Goal: Information Seeking & Learning: Learn about a topic

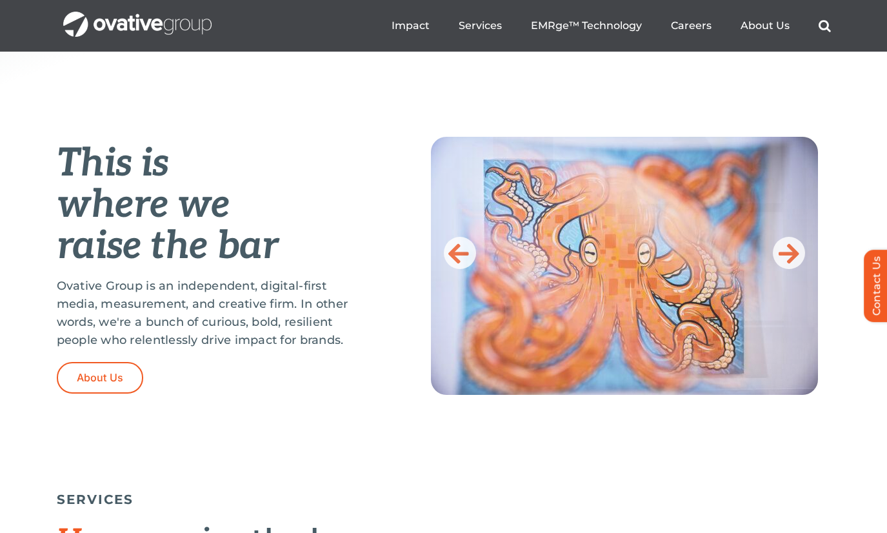
scroll to position [463, 0]
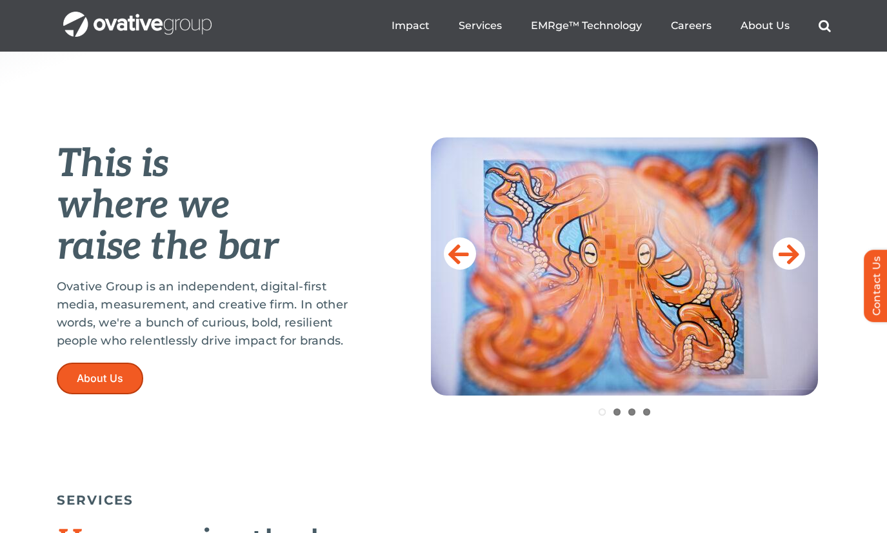
click at [101, 383] on span "About Us" at bounding box center [100, 378] width 47 height 12
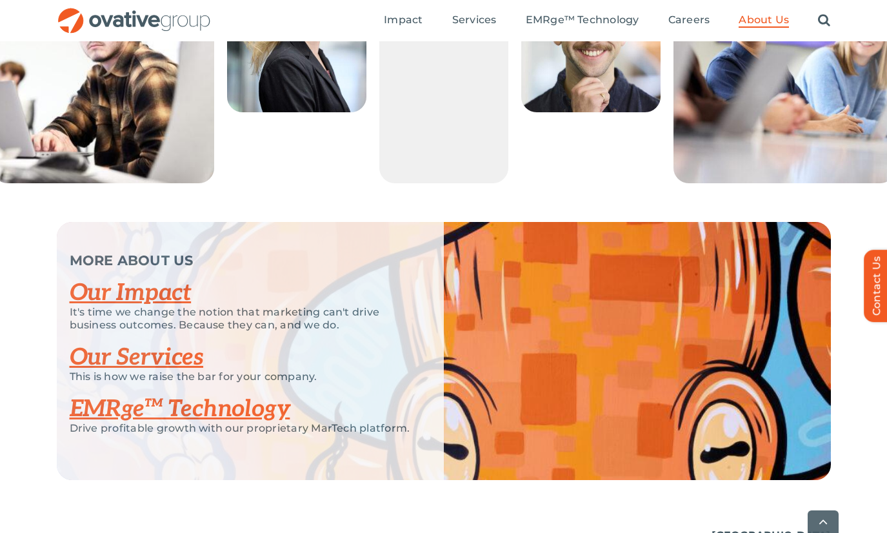
scroll to position [2564, 0]
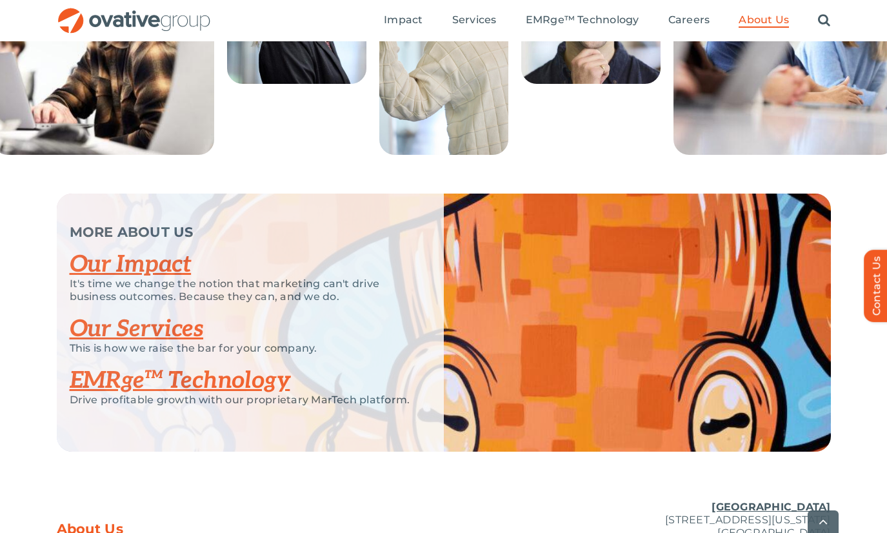
click at [179, 343] on link "Our Services" at bounding box center [137, 329] width 134 height 28
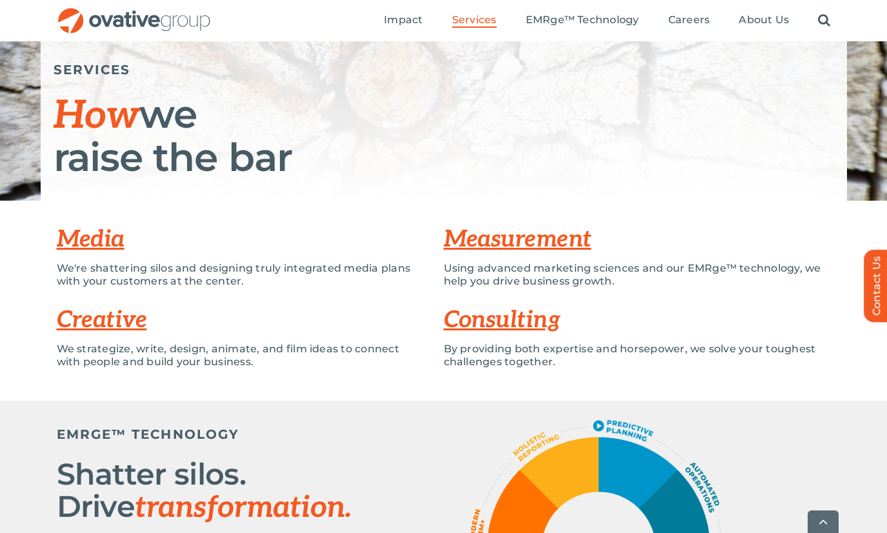
scroll to position [148, 0]
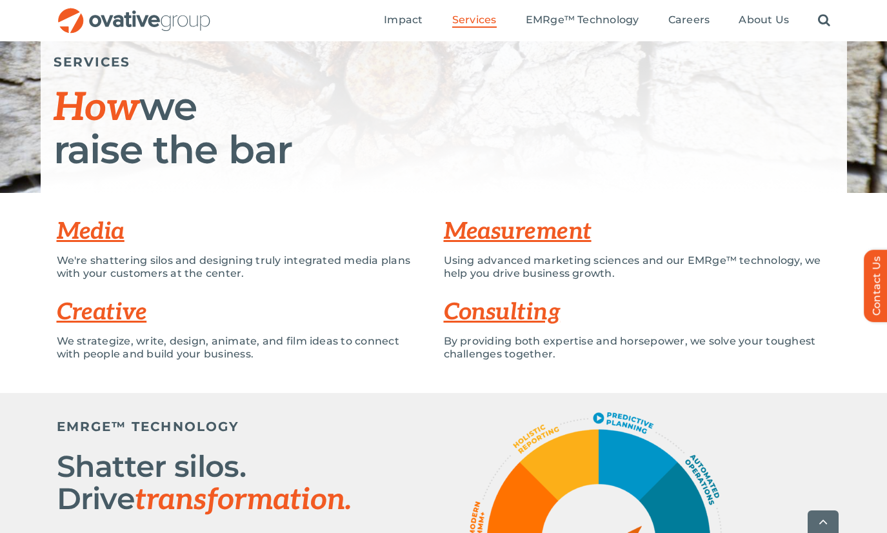
click at [123, 305] on link "Creative" at bounding box center [102, 312] width 90 height 28
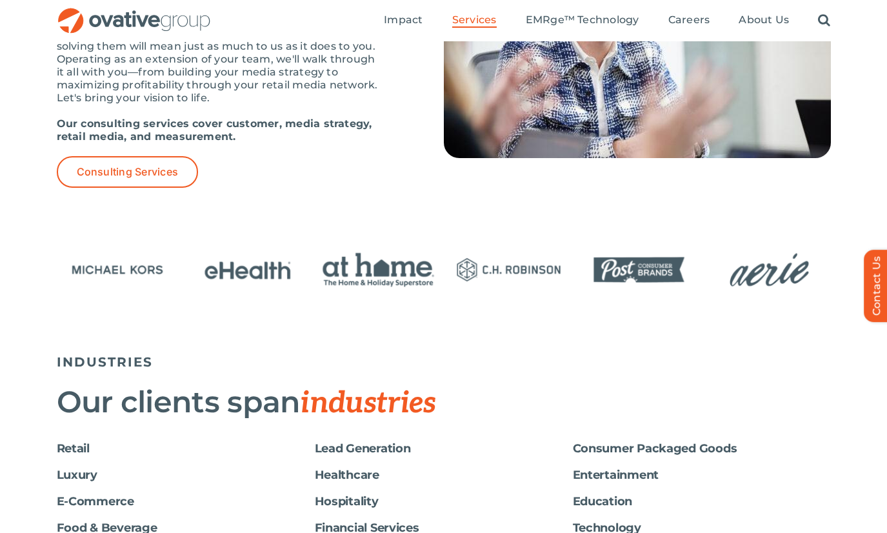
scroll to position [1929, 0]
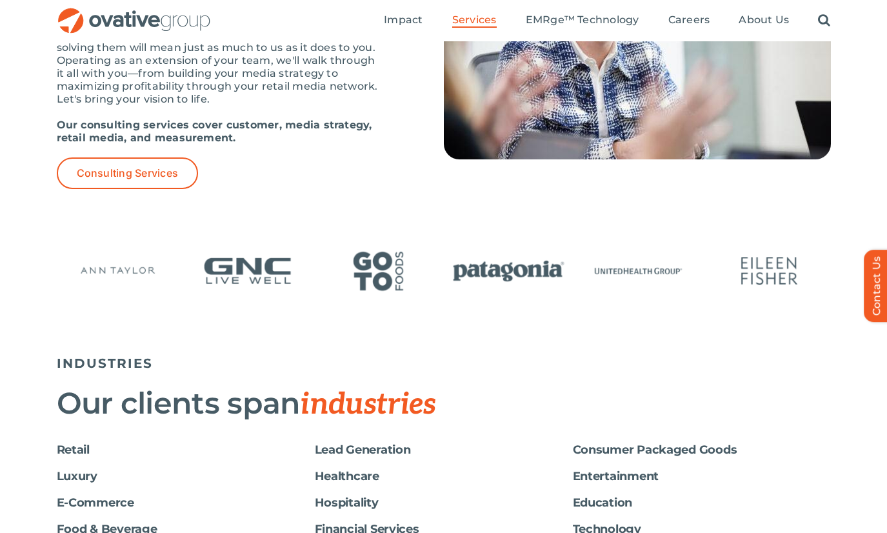
click at [630, 277] on img "23 / 24" at bounding box center [639, 271] width 122 height 50
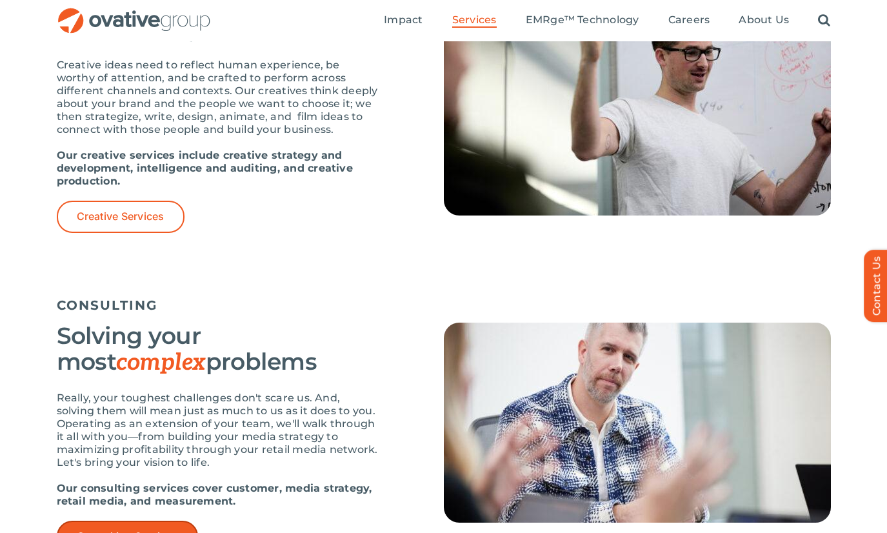
scroll to position [1560, 0]
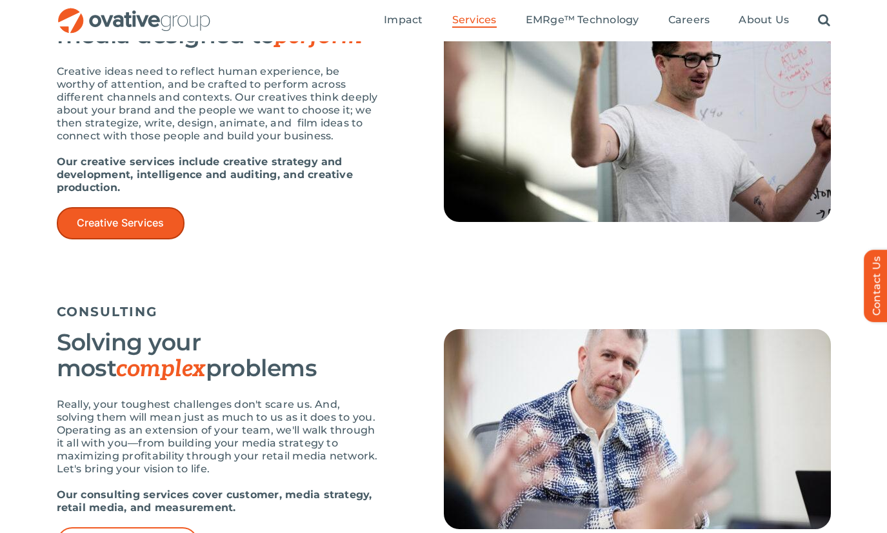
click at [127, 219] on span "Creative Services" at bounding box center [121, 223] width 88 height 12
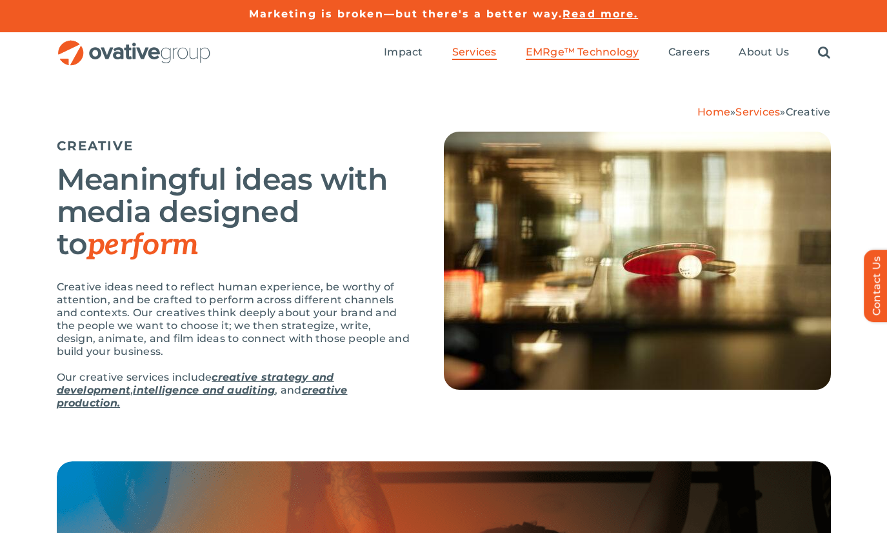
click at [567, 54] on span "EMRge™ Technology" at bounding box center [583, 52] width 114 height 13
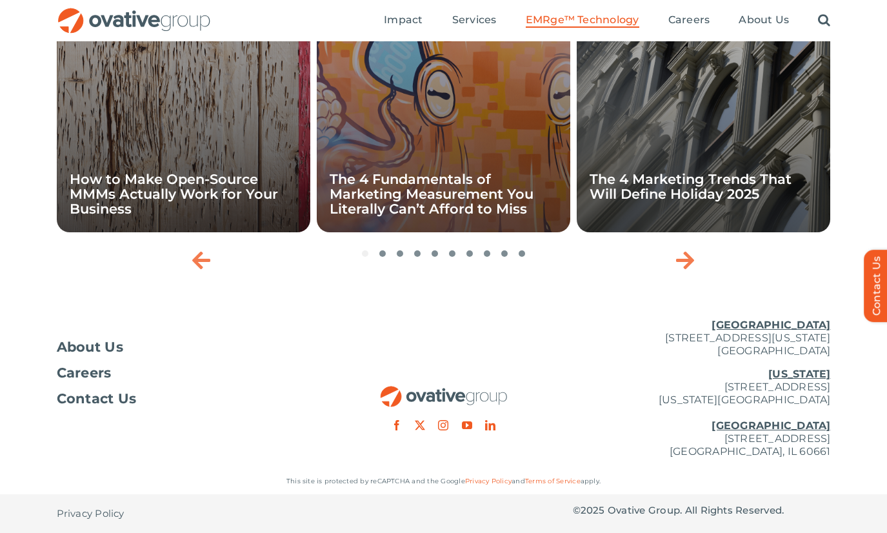
scroll to position [4377, 0]
click at [97, 349] on span "About Us" at bounding box center [90, 347] width 67 height 13
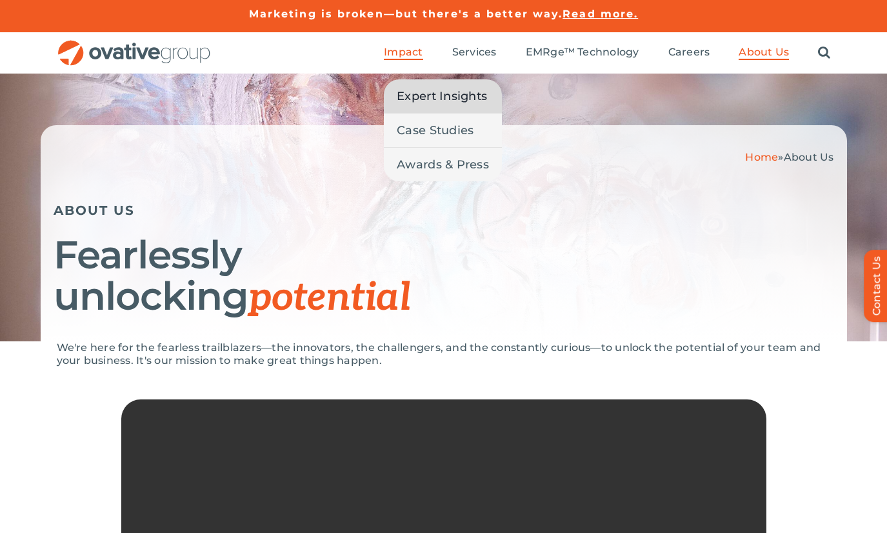
click at [421, 97] on span "Expert Insights" at bounding box center [442, 96] width 90 height 18
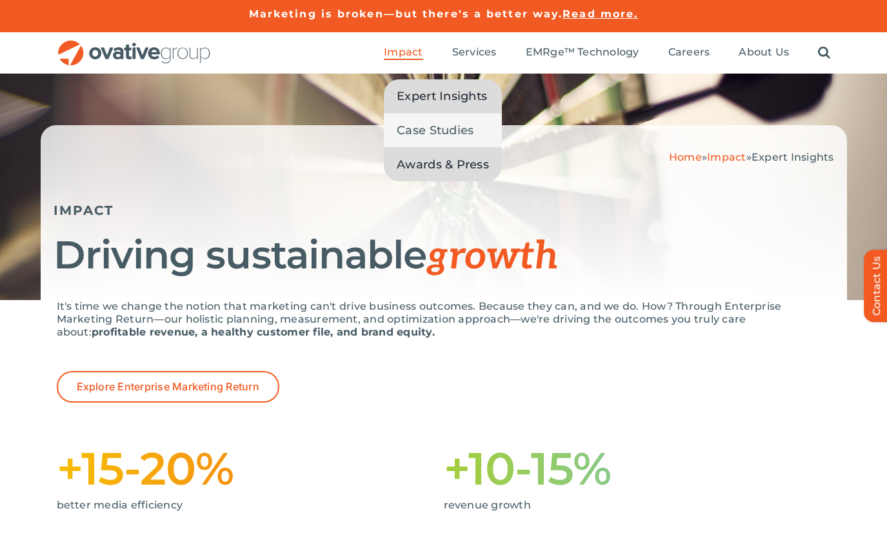
click at [412, 166] on span "Awards & Press" at bounding box center [443, 165] width 92 height 18
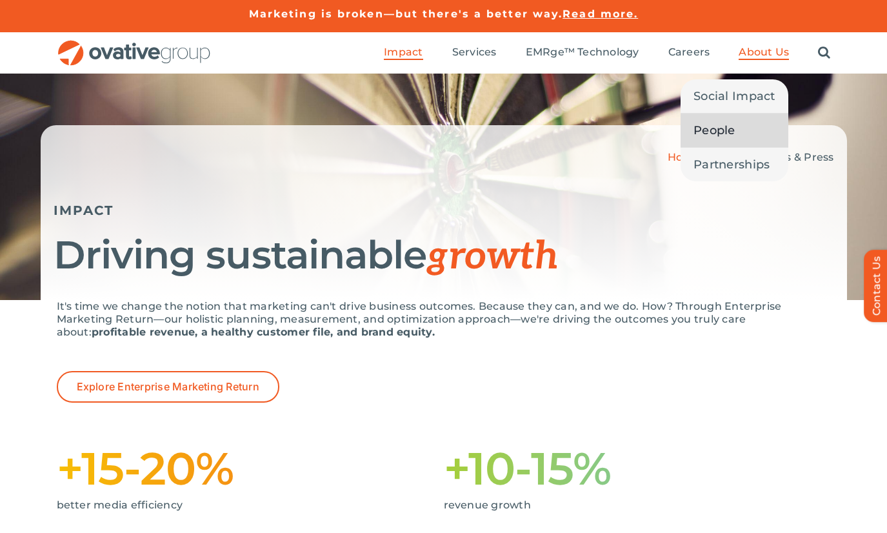
click at [726, 134] on span "People" at bounding box center [715, 130] width 42 height 18
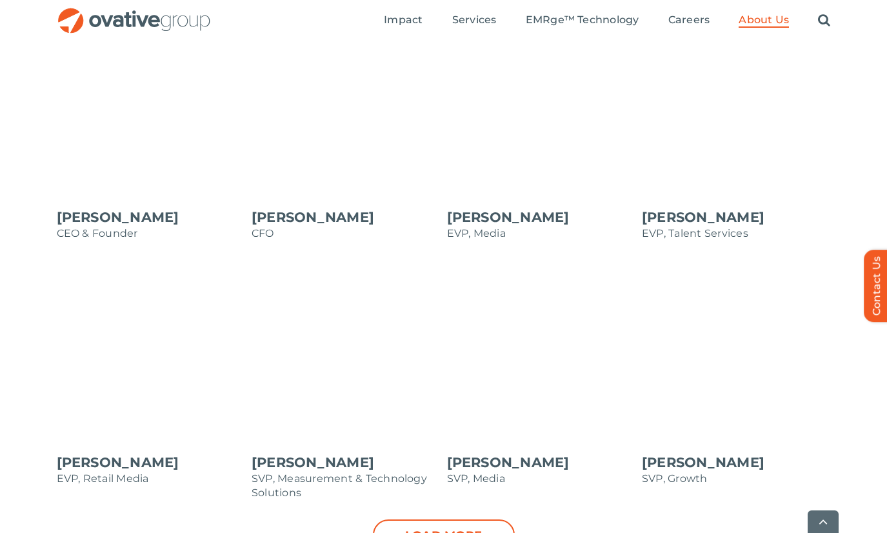
scroll to position [1182, 0]
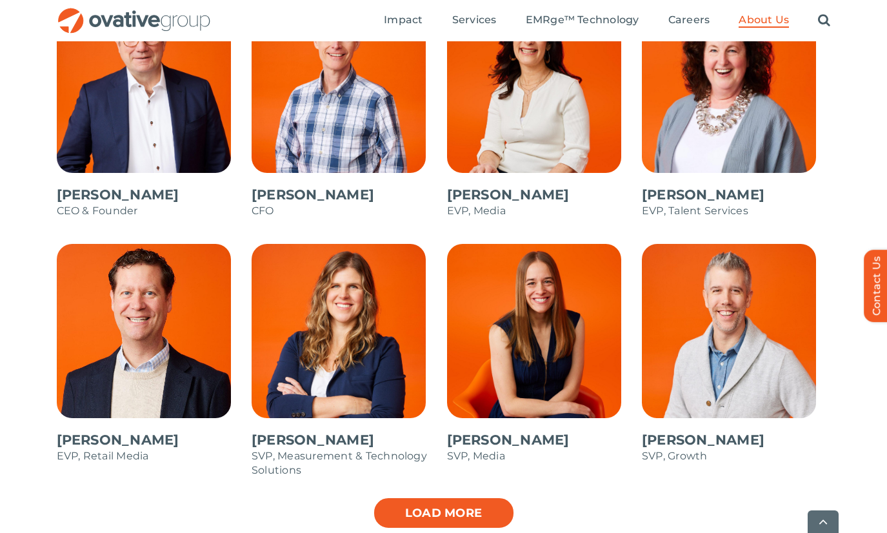
click at [483, 505] on link "Load more" at bounding box center [444, 513] width 142 height 32
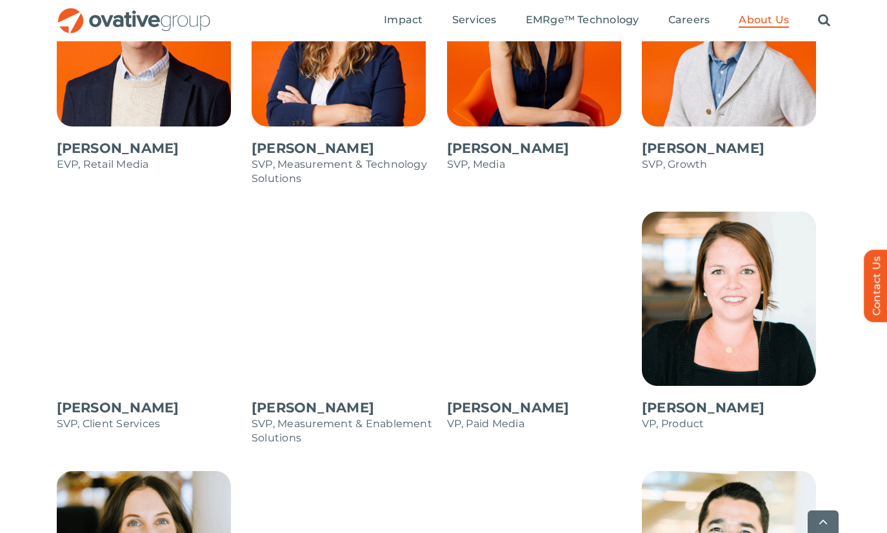
scroll to position [1483, 0]
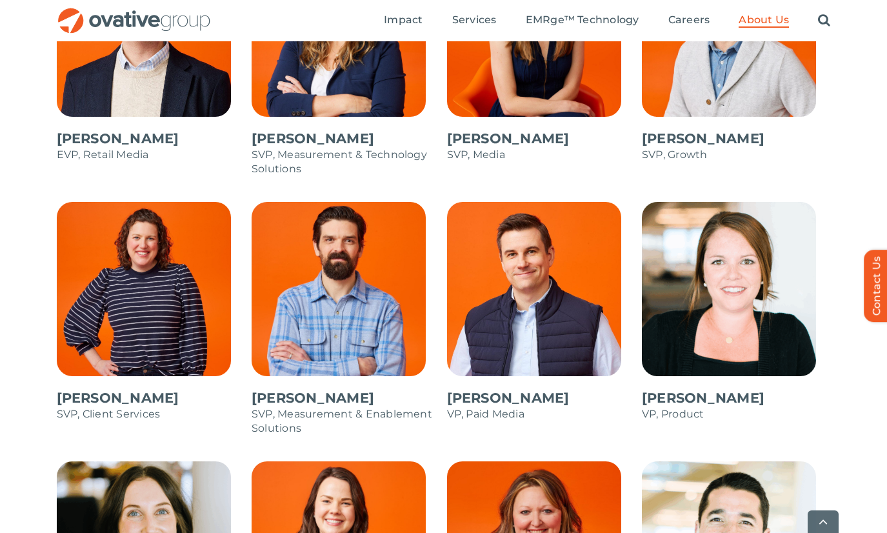
click at [152, 330] on span at bounding box center [151, 318] width 189 height 232
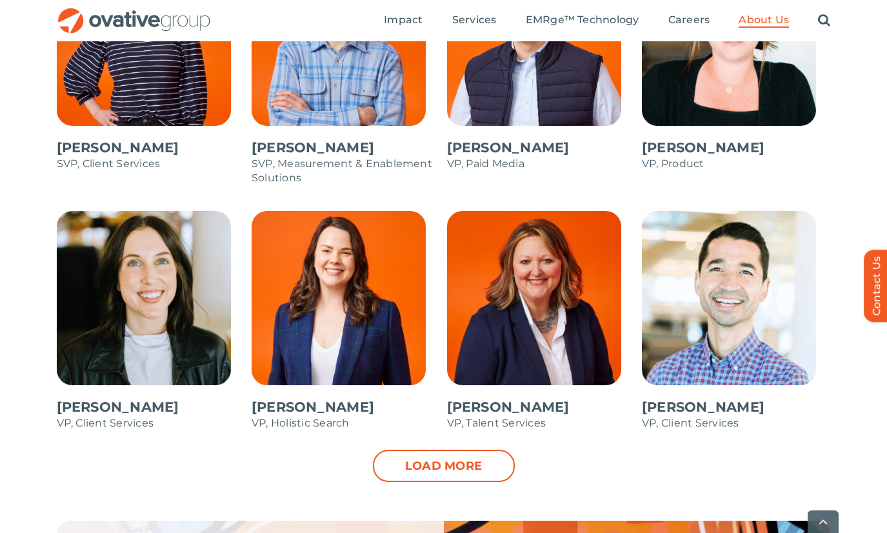
scroll to position [1749, 0]
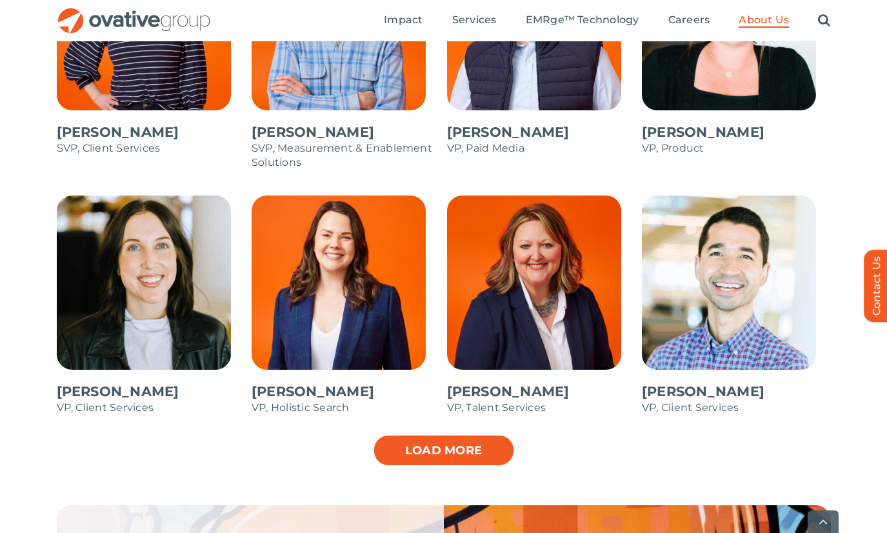
click at [410, 445] on link "Load more" at bounding box center [444, 450] width 142 height 32
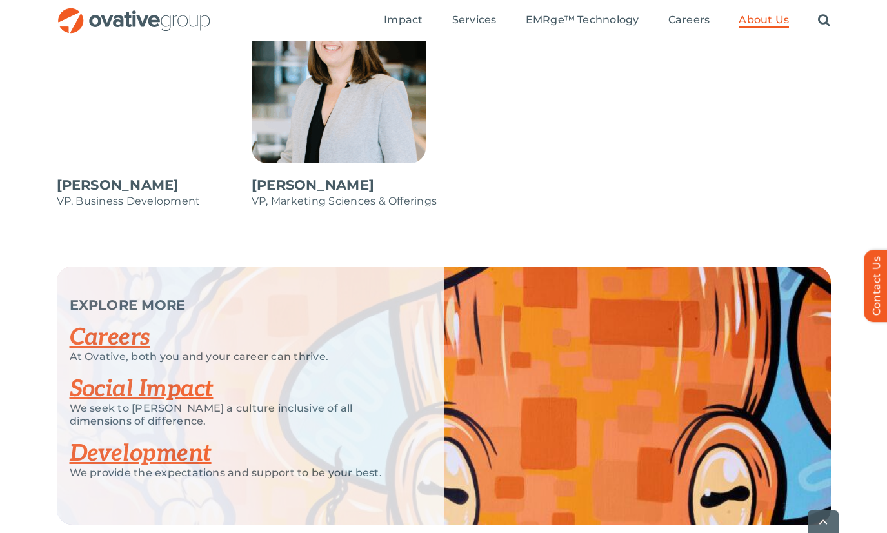
scroll to position [2202, 0]
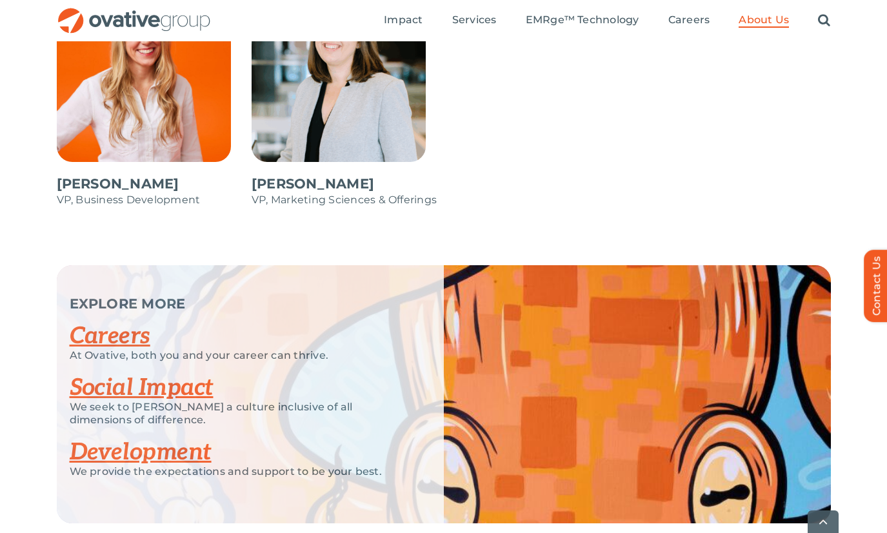
click at [110, 337] on link "Careers" at bounding box center [110, 336] width 81 height 28
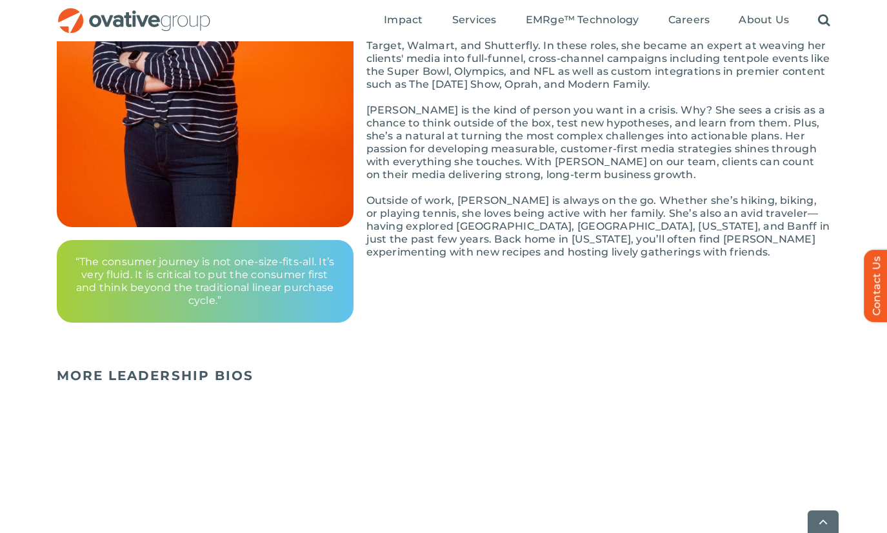
scroll to position [281, 0]
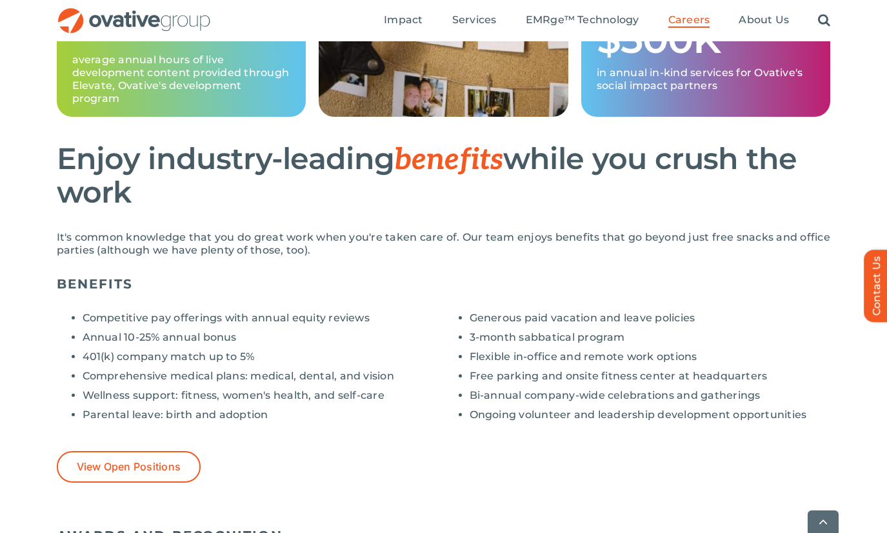
scroll to position [872, 0]
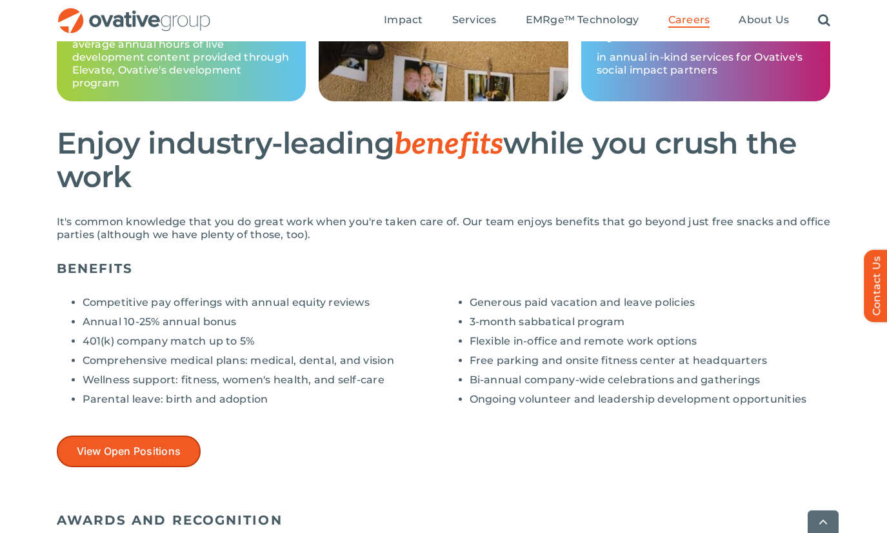
click at [167, 445] on span "View Open Positions" at bounding box center [129, 451] width 105 height 12
